Goal: Navigation & Orientation: Go to known website

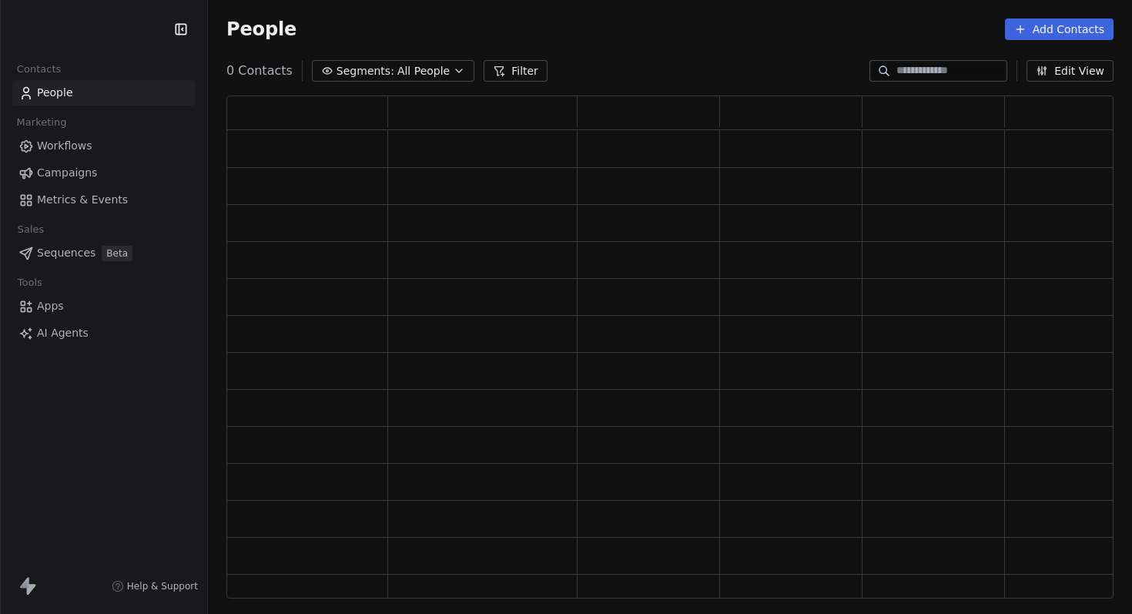
scroll to position [503, 887]
